Goal: Task Accomplishment & Management: Use online tool/utility

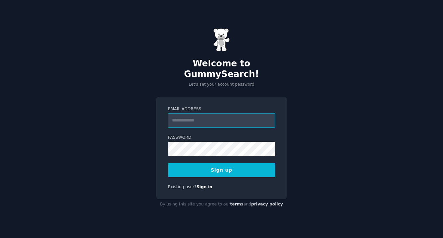
click at [235, 118] on input "Email Address" at bounding box center [221, 120] width 107 height 15
click at [247, 113] on input "Email Address" at bounding box center [221, 120] width 107 height 15
type input "**********"
click at [250, 168] on button "Sign up" at bounding box center [221, 171] width 107 height 14
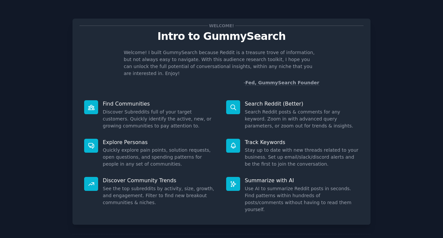
click at [380, 50] on div "Welcome! Intro to GummySearch Welcome! I built GummySearch because Reddit is a …" at bounding box center [221, 137] width 424 height 256
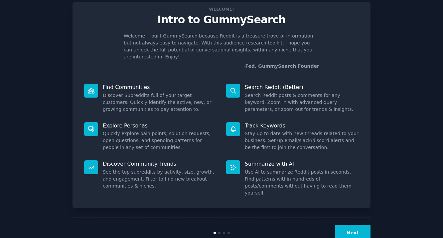
scroll to position [18, 0]
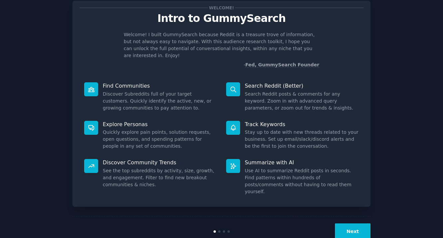
click at [349, 224] on button "Next" at bounding box center [353, 232] width 36 height 16
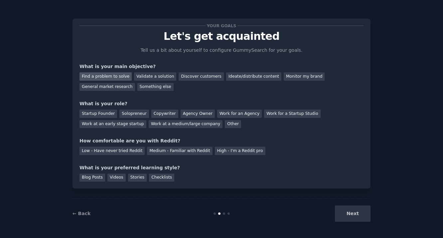
click at [120, 77] on div "Find a problem to solve" at bounding box center [105, 76] width 52 height 8
click at [120, 85] on div "General market research" at bounding box center [107, 87] width 56 height 8
click at [122, 75] on div "Find a problem to solve" at bounding box center [105, 76] width 52 height 8
click at [139, 112] on div "Solopreneur" at bounding box center [133, 114] width 29 height 8
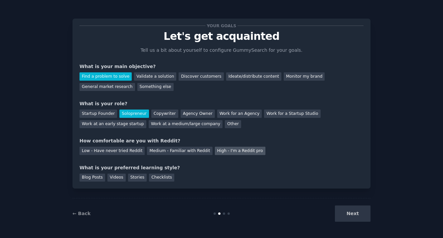
click at [241, 151] on div "High - I'm a Reddit pro" at bounding box center [240, 151] width 51 height 8
click at [91, 179] on div "Blog Posts" at bounding box center [92, 178] width 26 height 8
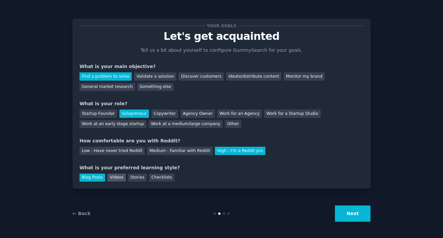
click at [118, 180] on div "Videos" at bounding box center [116, 178] width 18 height 8
click at [77, 177] on div "Your goals Let's get acquainted Tell us a bit about yourself to configure Gummy…" at bounding box center [221, 104] width 298 height 170
click at [85, 177] on div "Blog Posts" at bounding box center [92, 178] width 26 height 8
click at [341, 215] on button "Next" at bounding box center [353, 214] width 36 height 16
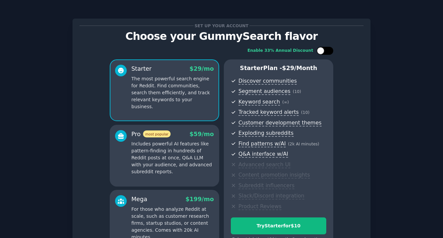
click at [321, 51] on div at bounding box center [320, 50] width 7 height 7
click at [326, 54] on div at bounding box center [329, 50] width 7 height 7
checkbox input "false"
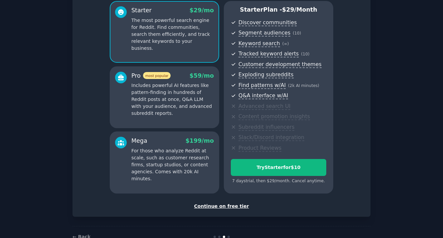
click at [225, 207] on div "Continue on free tier" at bounding box center [221, 206] width 284 height 7
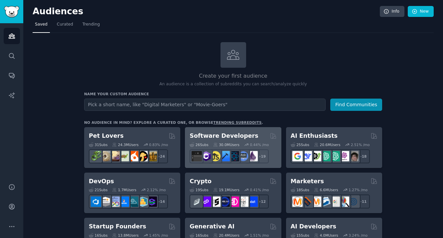
click at [214, 137] on h2 "Software Developers" at bounding box center [224, 136] width 68 height 8
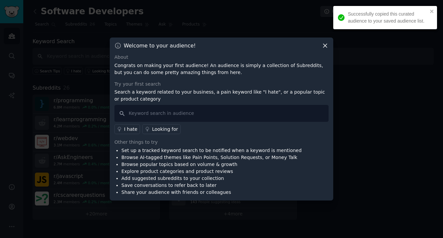
click at [177, 179] on li "Add suggested subreddits to your collection" at bounding box center [211, 178] width 180 height 7
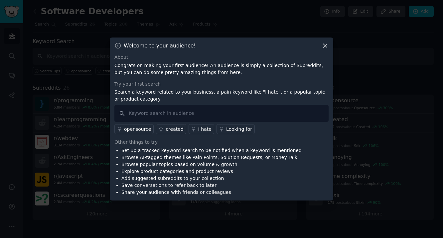
click at [189, 141] on div "Other things to try" at bounding box center [221, 142] width 214 height 7
click at [205, 131] on div "I hate" at bounding box center [204, 129] width 13 height 7
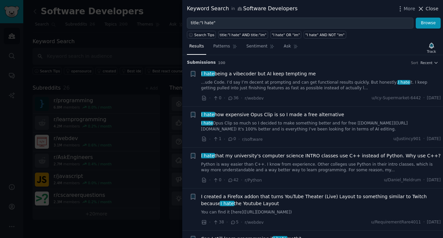
click at [429, 11] on span "Close" at bounding box center [432, 8] width 13 height 7
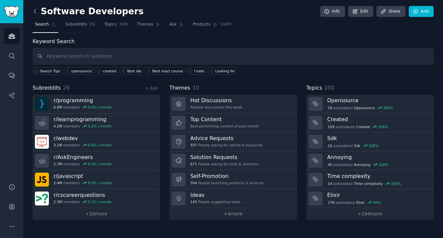
click at [33, 13] on icon at bounding box center [35, 11] width 7 height 7
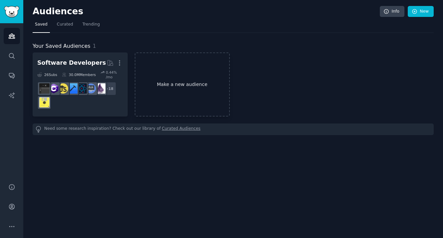
click at [160, 67] on link "Make a new audience" at bounding box center [182, 85] width 95 height 64
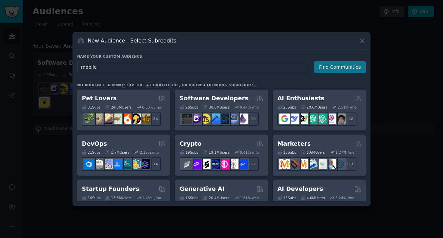
type input "mobile"
click at [326, 70] on button "Find Communities" at bounding box center [340, 67] width 52 height 12
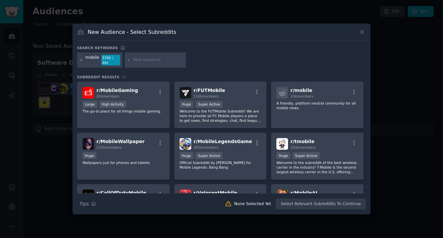
click at [81, 60] on icon at bounding box center [81, 60] width 2 height 2
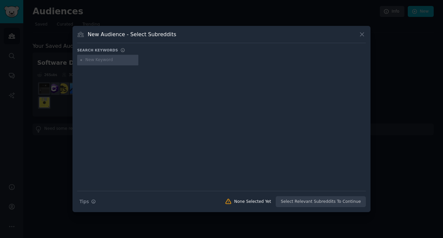
click at [368, 35] on div "New Audience - Select Subreddits Search keywords Search Tips Tips None Selected…" at bounding box center [221, 119] width 298 height 187
click at [361, 35] on icon at bounding box center [362, 35] width 4 height 4
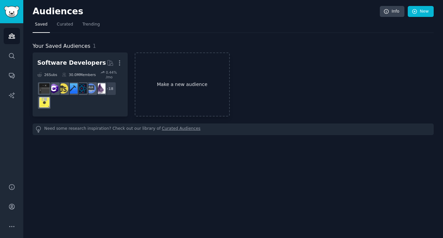
click at [178, 73] on link "Make a new audience" at bounding box center [182, 85] width 95 height 64
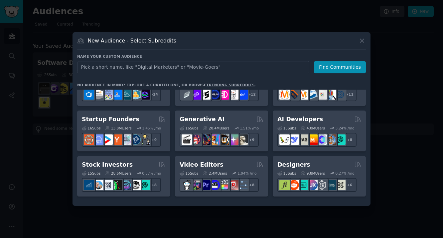
scroll to position [70, 0]
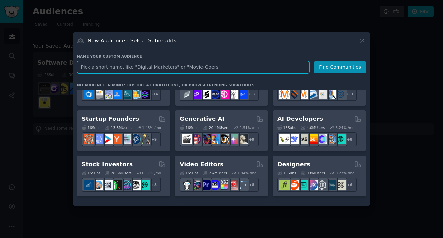
click at [178, 67] on input "text" at bounding box center [193, 67] width 232 height 12
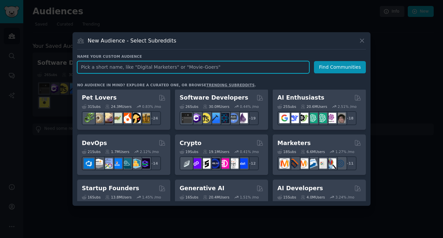
scroll to position [0, 0]
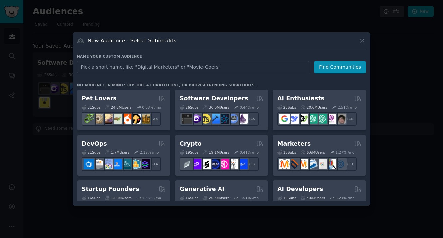
click at [206, 85] on link "trending subreddits" at bounding box center [230, 85] width 48 height 4
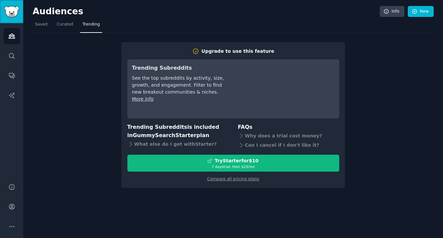
click at [18, 12] on img "Sidebar" at bounding box center [11, 12] width 15 height 12
